Goal: Task Accomplishment & Management: Use online tool/utility

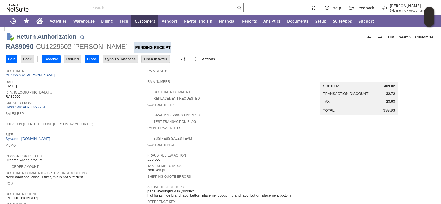
click at [92, 118] on div "Sales Rep" at bounding box center [75, 115] width 139 height 10
click at [59, 60] on input "Receive" at bounding box center [51, 58] width 18 height 7
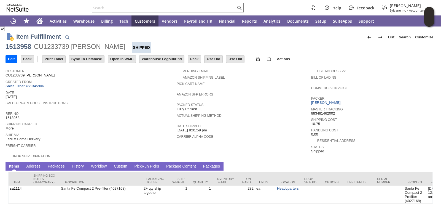
click at [129, 89] on span "Date" at bounding box center [90, 92] width 169 height 6
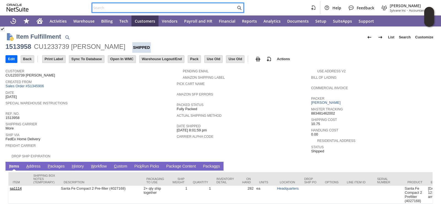
click at [103, 6] on input "text" at bounding box center [164, 7] width 144 height 7
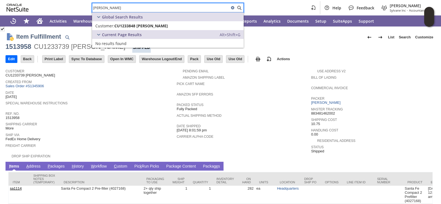
click at [165, 10] on input "mitchell ruf" at bounding box center [160, 7] width 137 height 7
drag, startPoint x: 153, startPoint y: 10, endPoint x: 78, endPoint y: 5, distance: 74.9
click at [78, 5] on div "mitchell ruf Help Feedback Amie Crawford Sylvane Inc - Accountant (F1)" at bounding box center [220, 7] width 441 height 15
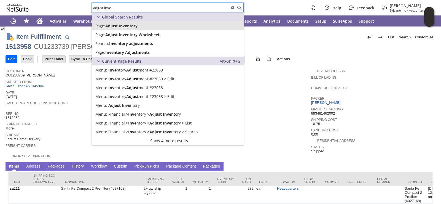
type input "adjust inve"
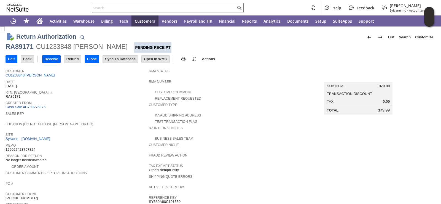
click at [48, 60] on input "Receive" at bounding box center [51, 58] width 18 height 7
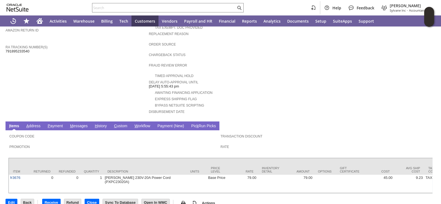
scroll to position [190, 0]
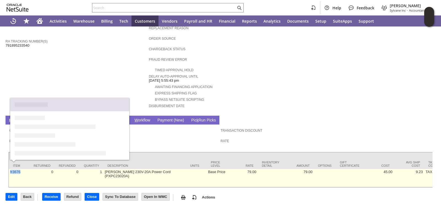
drag, startPoint x: 25, startPoint y: 165, endPoint x: 9, endPoint y: 167, distance: 15.5
click at [9, 169] on td "fr3676" at bounding box center [19, 178] width 21 height 18
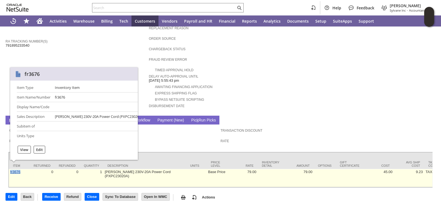
copy link "fr3676"
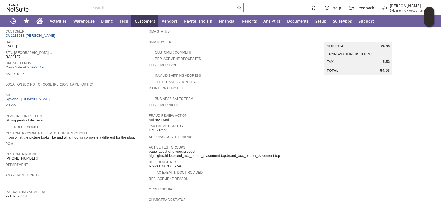
scroll to position [25, 0]
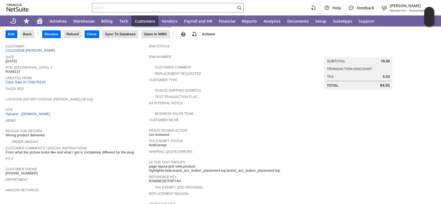
click at [142, 66] on span "Rtn. [GEOGRAPHIC_DATA]. #" at bounding box center [76, 67] width 141 height 6
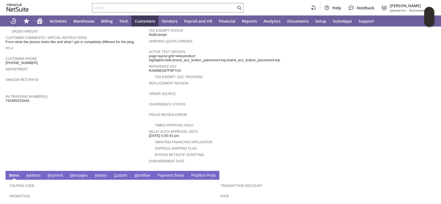
scroll to position [190, 0]
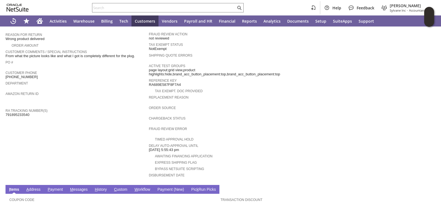
scroll to position [0, 0]
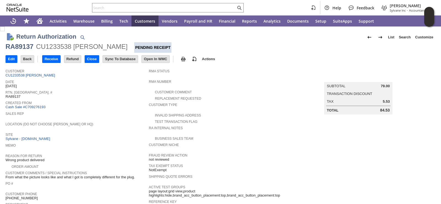
click at [115, 91] on span "Rtn. [GEOGRAPHIC_DATA]. #" at bounding box center [76, 92] width 141 height 6
click at [121, 93] on div "Rtn. Auth. # RA89137" at bounding box center [76, 94] width 141 height 10
click at [122, 90] on span "Rtn. [GEOGRAPHIC_DATA]. #" at bounding box center [76, 92] width 141 height 6
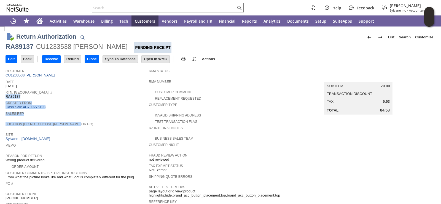
drag, startPoint x: 126, startPoint y: 89, endPoint x: 134, endPoint y: 122, distance: 33.8
click at [134, 122] on tbody "Customer CU1233538 Justin Carnahan Date 8/14/2025 Rtn. Auth. # RA89137 Created …" at bounding box center [77, 152] width 143 height 172
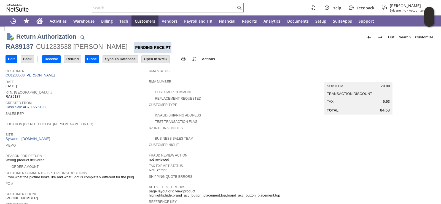
click at [136, 123] on span "Location (Do Not Choose [PERSON_NAME] or HQ)" at bounding box center [76, 124] width 141 height 6
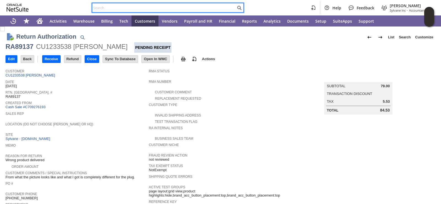
click at [116, 9] on input "text" at bounding box center [164, 7] width 144 height 7
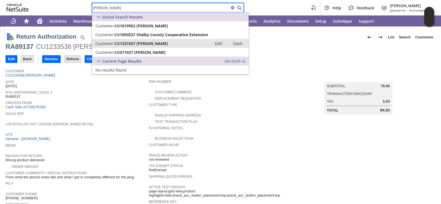
type input "shel cooper"
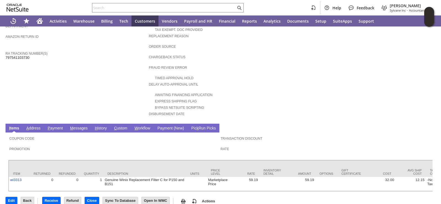
scroll to position [182, 0]
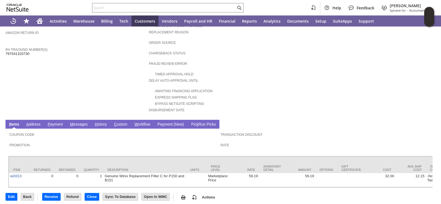
click at [101, 89] on td "Customer CU1231557 Shel Cooper Date 8/11/2025 Rtn. Auth. # RA89038 Created From…" at bounding box center [77, 0] width 143 height 233
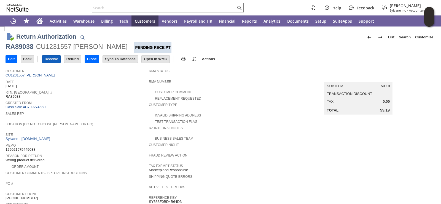
click at [55, 60] on input "Receive" at bounding box center [51, 58] width 18 height 7
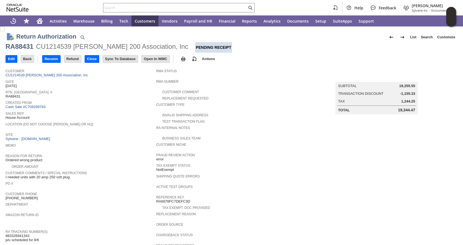
click at [93, 191] on span "Customer Phone" at bounding box center [80, 194] width 148 height 6
click at [110, 100] on span "Created From" at bounding box center [80, 102] width 148 height 6
click at [108, 110] on span "Sales Rep" at bounding box center [80, 113] width 148 height 6
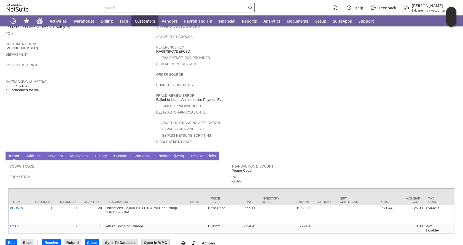
scroll to position [155, 0]
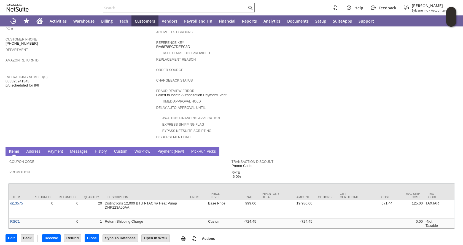
click at [95, 116] on td "Customer CU1214539 [PERSON_NAME] 200 Association, Inc Date [DATE] [GEOGRAPHIC_D…" at bounding box center [81, 27] width 151 height 233
click at [94, 116] on td "Customer CU1214539 [PERSON_NAME] 200 Association, Inc Date [DATE] [GEOGRAPHIC_D…" at bounding box center [81, 27] width 151 height 233
click at [104, 112] on td "Customer CU1214539 [PERSON_NAME] 200 Association, Inc Date [DATE] [GEOGRAPHIC_D…" at bounding box center [81, 27] width 151 height 233
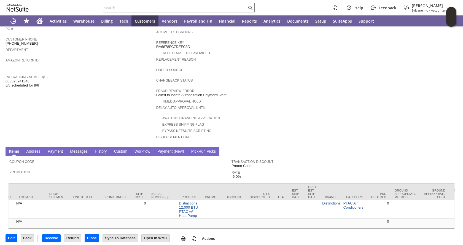
scroll to position [0, 0]
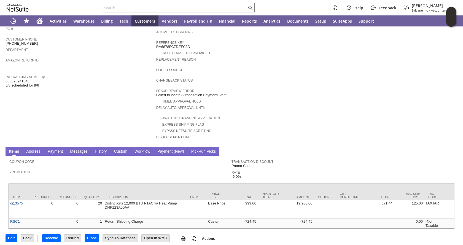
click at [74, 91] on td "Customer CU1214539 [PERSON_NAME] 200 Association, Inc Date [DATE] [GEOGRAPHIC_D…" at bounding box center [81, 27] width 151 height 233
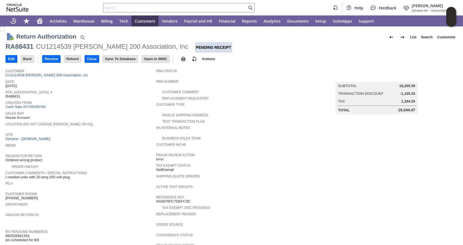
click at [106, 121] on span "Location (Do Not Choose [PERSON_NAME] or HQ)" at bounding box center [80, 124] width 148 height 6
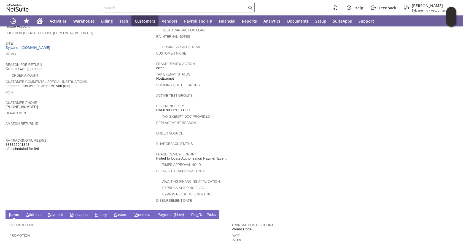
scroll to position [155, 0]
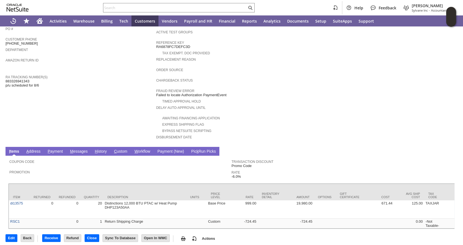
click at [111, 107] on td "Customer CU1214539 [PERSON_NAME] 200 Association, Inc Date [DATE] [GEOGRAPHIC_D…" at bounding box center [81, 27] width 151 height 233
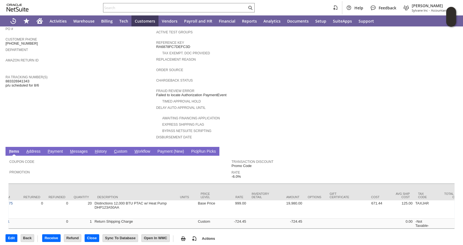
scroll to position [0, 0]
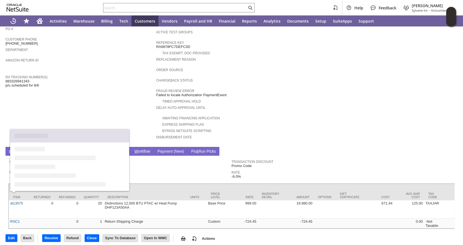
click at [101, 85] on td "Customer CU1214539 [PERSON_NAME] 200 Association, Inc Date [DATE] [GEOGRAPHIC_D…" at bounding box center [81, 27] width 151 height 233
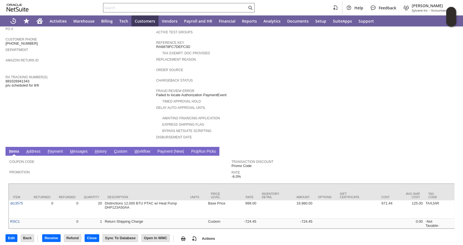
click at [151, 8] on input "text" at bounding box center [175, 7] width 144 height 7
paste input "da8692K"
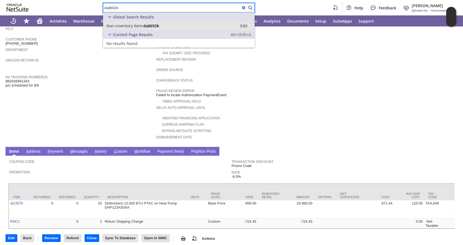
type input "da8692K"
click at [138, 24] on span "Non-inventory Item:" at bounding box center [124, 25] width 37 height 5
